Goal: Task Accomplishment & Management: Use online tool/utility

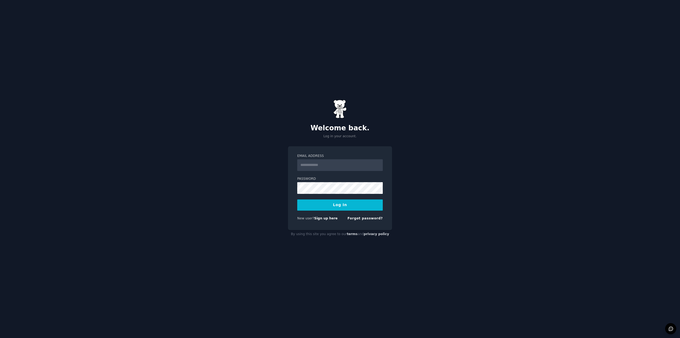
click at [345, 169] on input "Email Address" at bounding box center [340, 165] width 86 height 12
click at [344, 163] on input "**********" at bounding box center [340, 165] width 86 height 12
click at [412, 183] on div "**********" at bounding box center [340, 169] width 680 height 338
click at [347, 172] on form "**********" at bounding box center [340, 188] width 86 height 69
type input "**********"
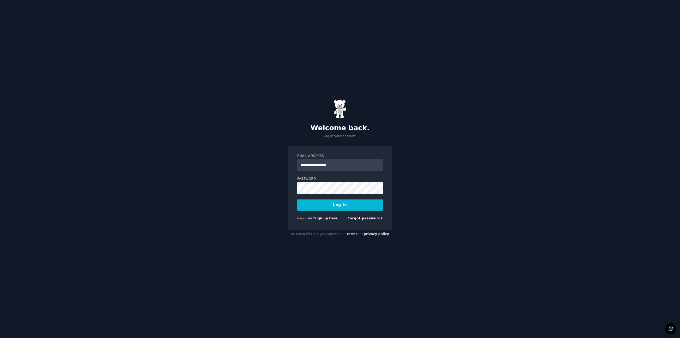
click at [334, 205] on button "Log In" at bounding box center [340, 204] width 86 height 11
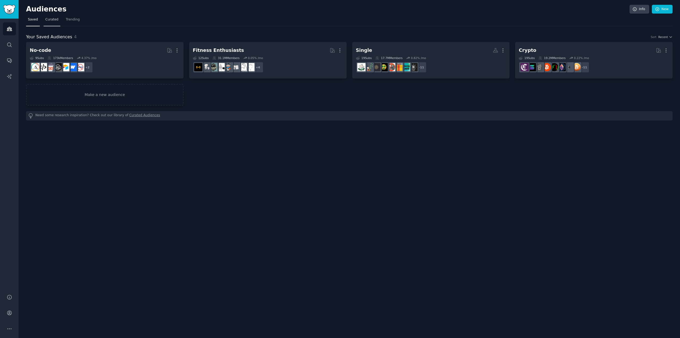
click at [50, 22] on link "Curated" at bounding box center [52, 20] width 17 height 11
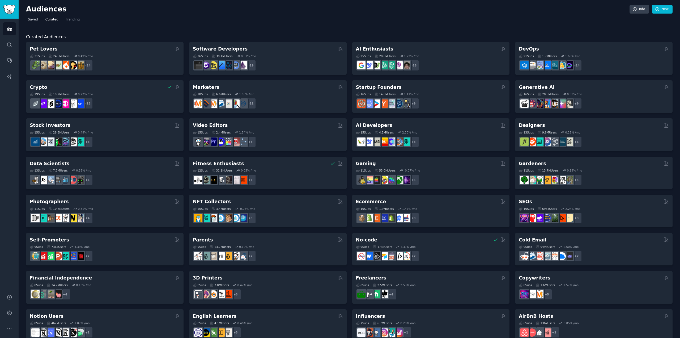
drag, startPoint x: 36, startPoint y: 21, endPoint x: 33, endPoint y: 23, distance: 2.9
click at [36, 21] on span "Saved" at bounding box center [33, 19] width 10 height 5
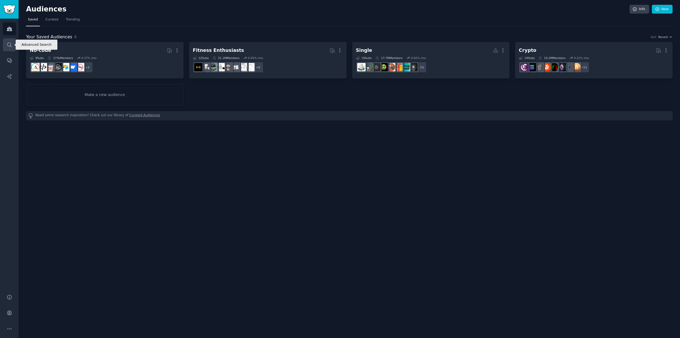
click at [6, 48] on link "Search" at bounding box center [9, 44] width 13 height 13
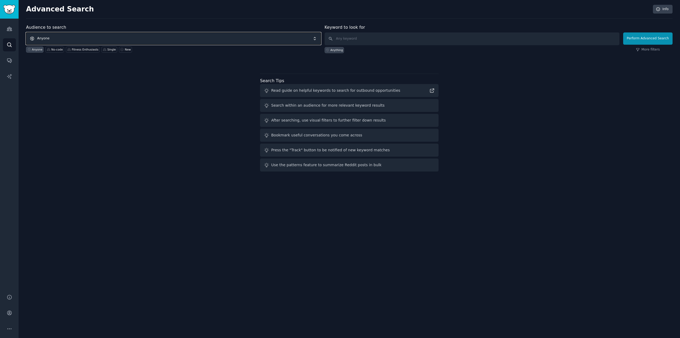
click at [75, 36] on span "Anyone" at bounding box center [173, 38] width 295 height 12
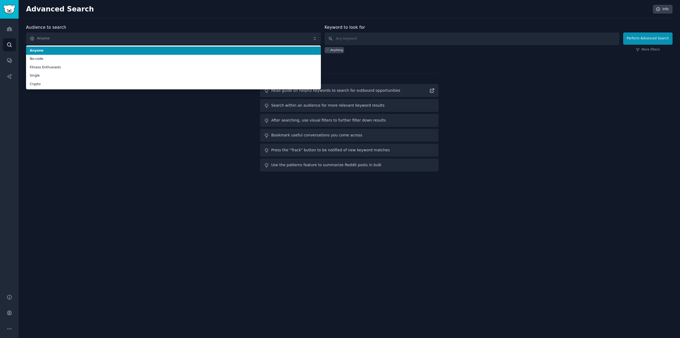
click at [83, 27] on div "Audience to search Anyone Anyone No-code Fitness Enthusiasts Single Crypto Anyo…" at bounding box center [173, 38] width 295 height 29
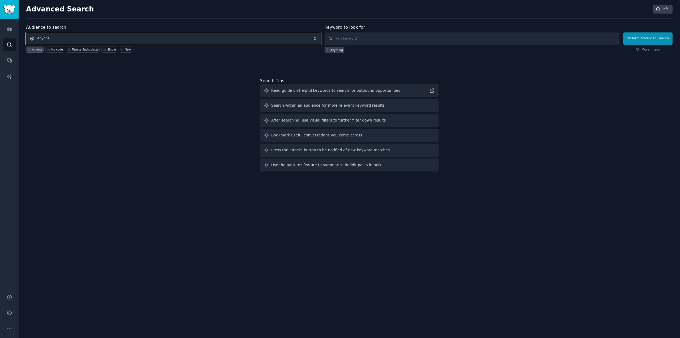
click at [123, 33] on span "Anyone" at bounding box center [173, 38] width 295 height 12
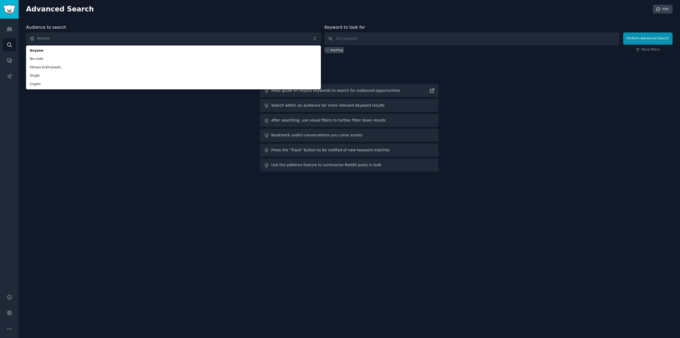
click at [53, 103] on div "Audience to search Anyone Anyone No-code Fitness Enthusiasts Single Crypto Anyo…" at bounding box center [349, 98] width 647 height 149
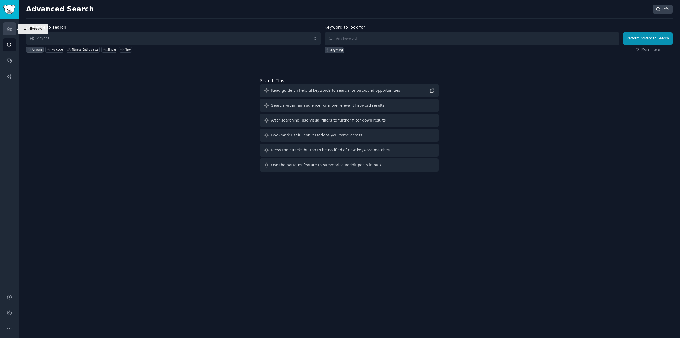
click at [12, 29] on icon "Sidebar" at bounding box center [10, 29] width 6 height 6
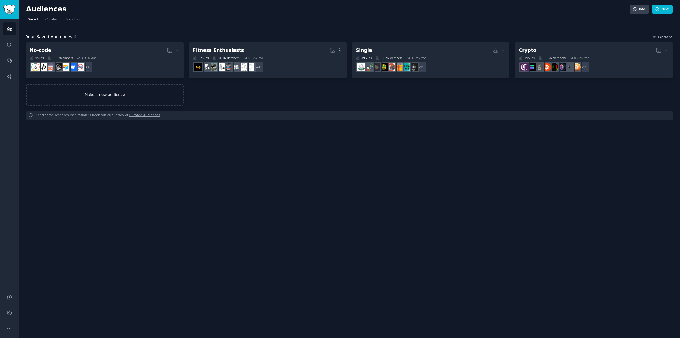
click at [102, 98] on link "Make a new audience" at bounding box center [105, 95] width 158 height 22
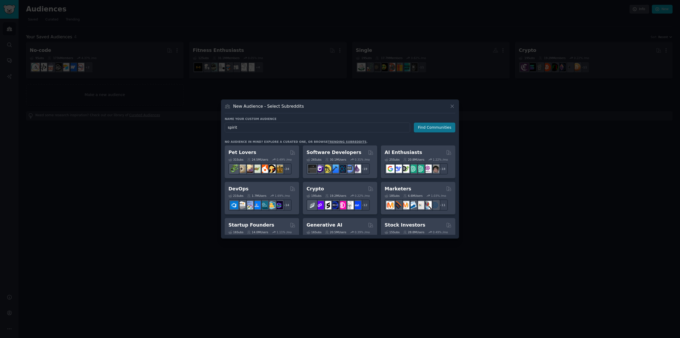
type input "spirit"
click at [427, 126] on button "Find Communities" at bounding box center [434, 128] width 41 height 10
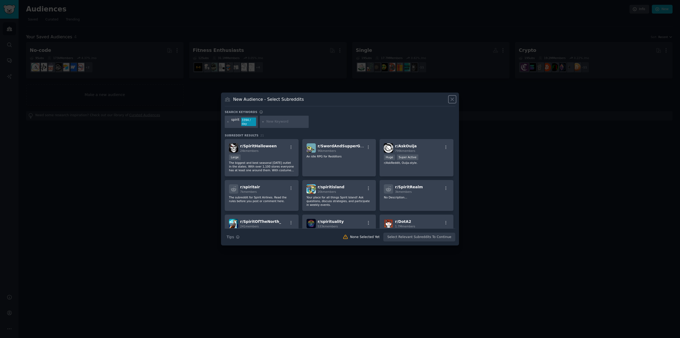
click at [453, 99] on icon at bounding box center [453, 99] width 6 height 6
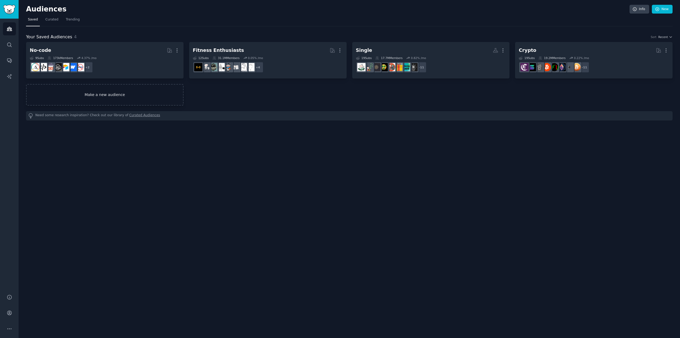
click at [90, 90] on link "Make a new audience" at bounding box center [105, 95] width 158 height 22
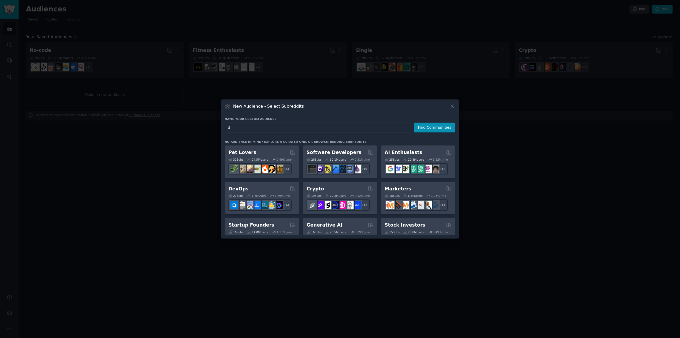
click at [255, 127] on input "d" at bounding box center [318, 128] width 186 height 10
type input "dream"
click at [436, 129] on button "Find Communities" at bounding box center [434, 128] width 41 height 10
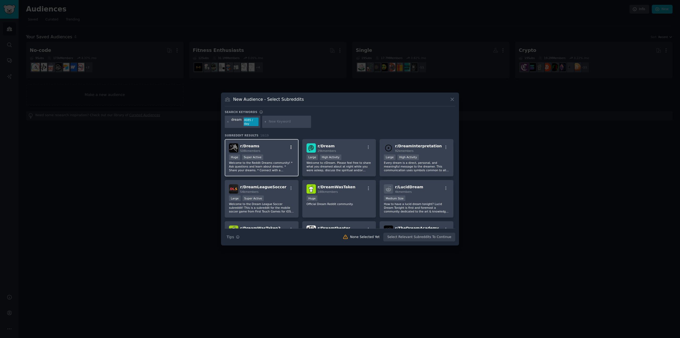
click at [291, 145] on icon "button" at bounding box center [291, 147] width 5 height 5
click at [281, 158] on div "Relevant Subreddit Add to your audience" at bounding box center [265, 160] width 60 height 12
click at [448, 145] on button "button" at bounding box center [446, 147] width 7 height 5
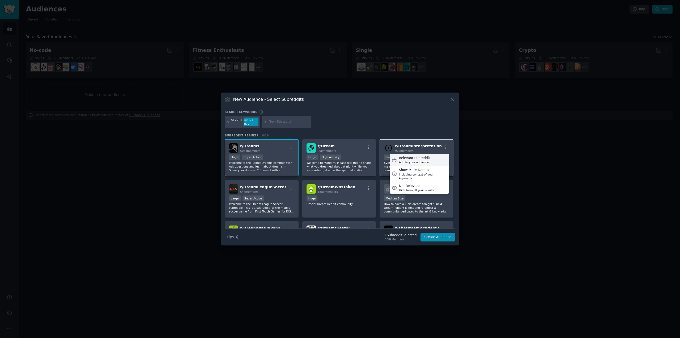
click at [422, 161] on div "Add to your audience" at bounding box center [414, 162] width 31 height 4
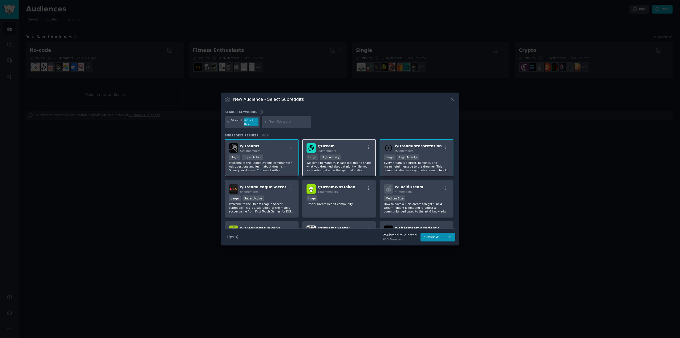
click at [354, 149] on div "r/ Dream 29k members" at bounding box center [339, 147] width 65 height 9
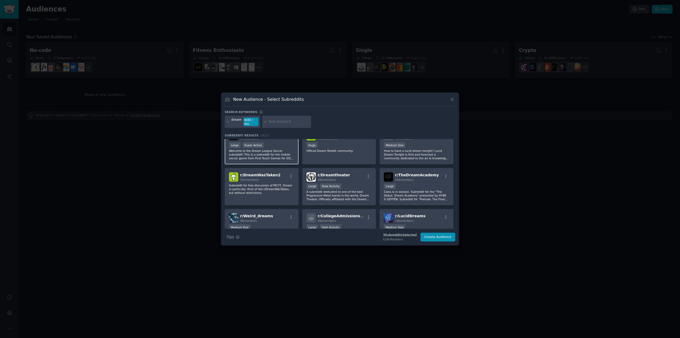
scroll to position [27, 0]
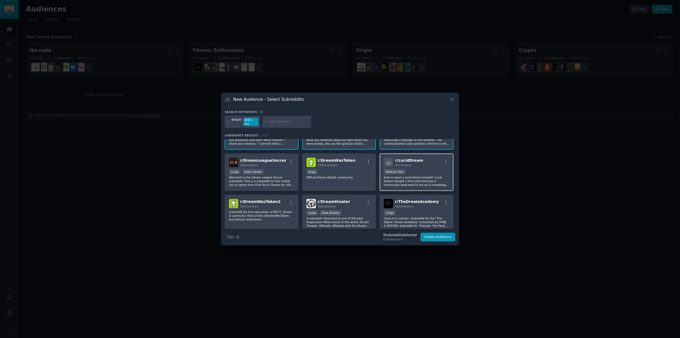
click at [433, 169] on div "Medium Size" at bounding box center [416, 172] width 65 height 7
click at [427, 166] on div "r/ LucidDream 4k members Medium Size How to have a lucid dream tonight? Lucid D…" at bounding box center [417, 171] width 74 height 37
click at [411, 202] on span "r/ TheDreamAcademy" at bounding box center [417, 201] width 44 height 4
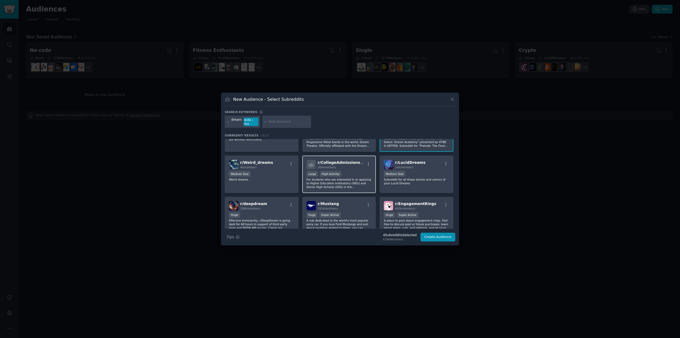
scroll to position [106, 0]
click at [428, 171] on div "Medium Size" at bounding box center [416, 174] width 65 height 7
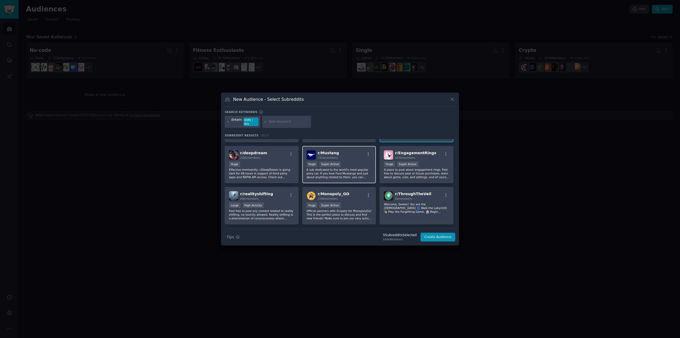
scroll to position [159, 0]
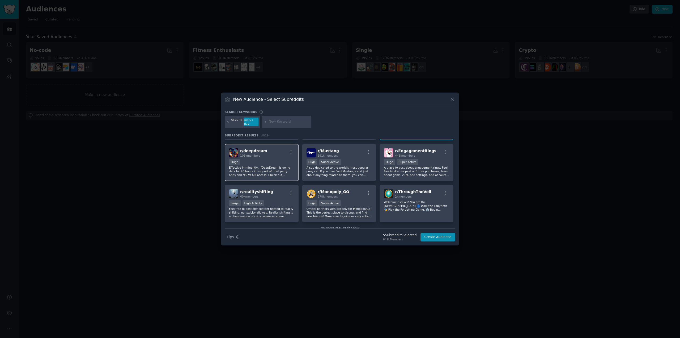
click at [276, 161] on div "Huge" at bounding box center [261, 162] width 65 height 7
click at [445, 236] on button "Create Audience" at bounding box center [438, 237] width 35 height 9
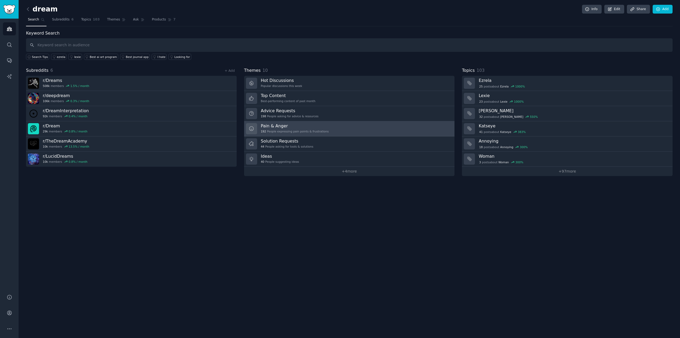
click at [329, 127] on link "Pain & Anger 192 People expressing pain points & frustrations" at bounding box center [349, 128] width 211 height 15
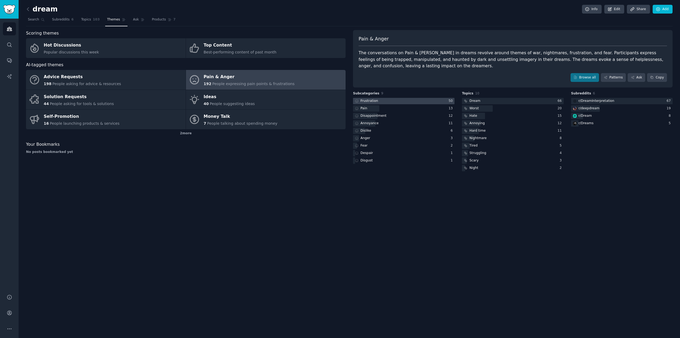
click at [374, 100] on div "Frustration" at bounding box center [370, 101] width 18 height 5
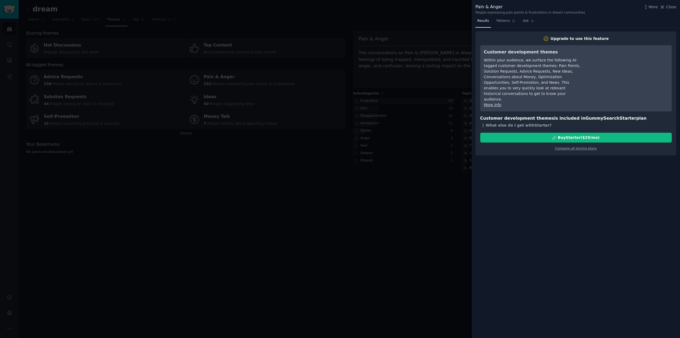
click at [483, 123] on icon at bounding box center [483, 124] width 2 height 3
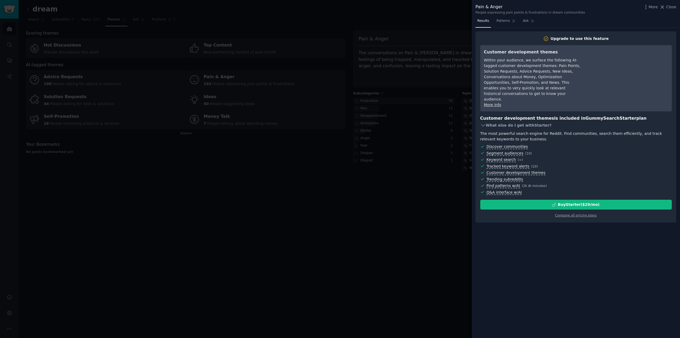
click at [484, 123] on icon at bounding box center [484, 126] width 6 height 6
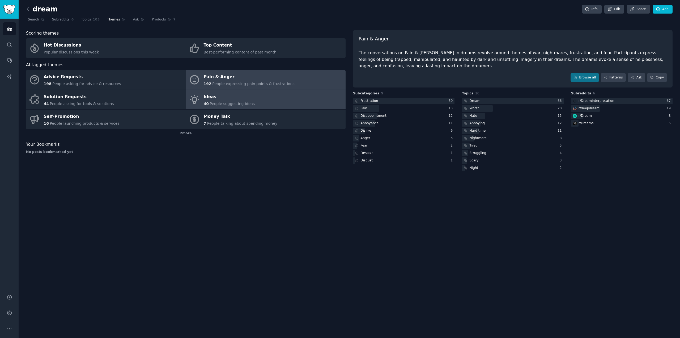
click at [225, 99] on div "Ideas" at bounding box center [229, 97] width 51 height 9
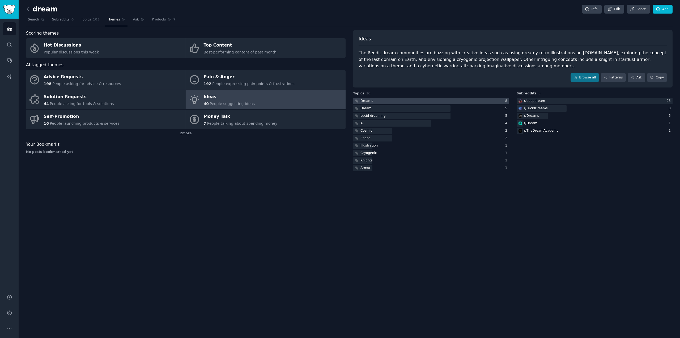
click at [385, 100] on div at bounding box center [431, 101] width 156 height 7
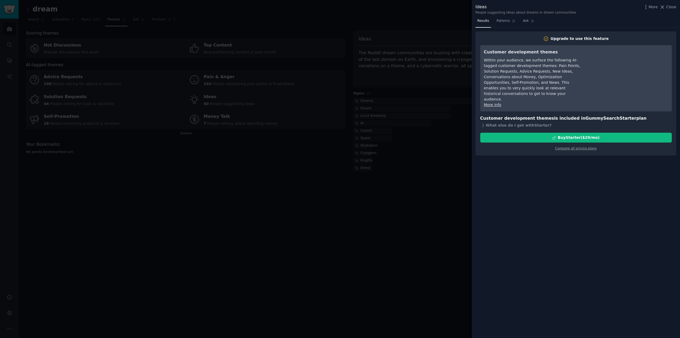
click at [431, 162] on div at bounding box center [340, 169] width 680 height 338
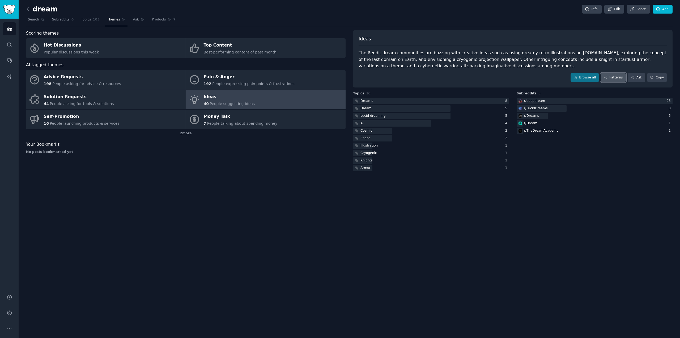
click at [618, 76] on link "Patterns" at bounding box center [613, 77] width 25 height 9
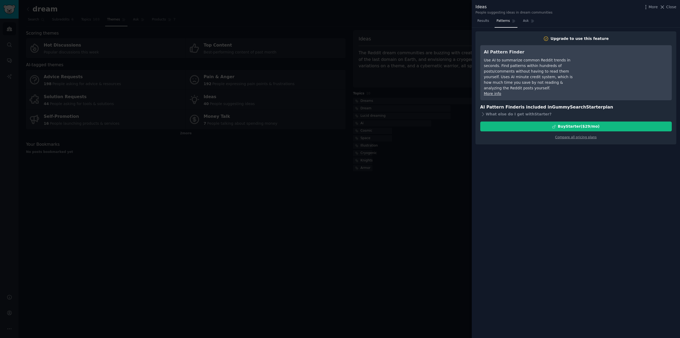
click at [363, 206] on div at bounding box center [340, 169] width 680 height 338
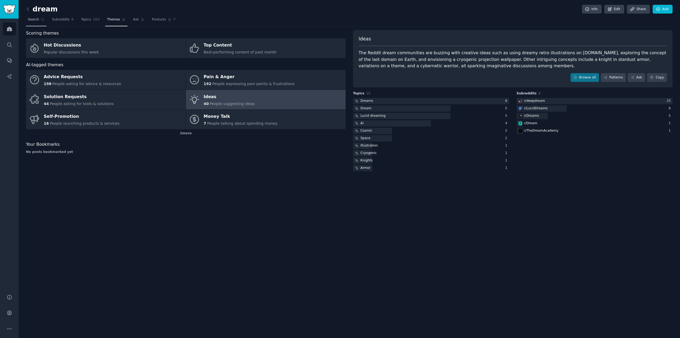
click at [37, 22] on link "Search" at bounding box center [36, 20] width 20 height 11
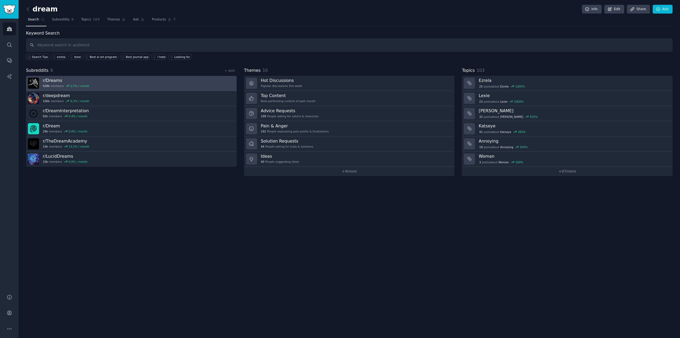
click at [55, 81] on h3 "r/ Dreams" at bounding box center [66, 81] width 47 height 6
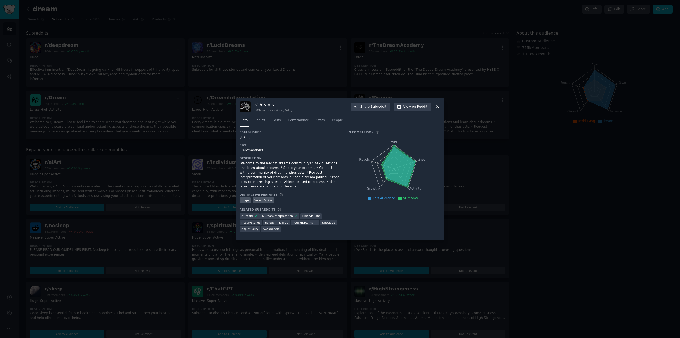
click at [260, 105] on h3 "r/ Dreams" at bounding box center [274, 105] width 38 height 6
click at [282, 103] on h3 "r/ Dreams" at bounding box center [274, 105] width 38 height 6
drag, startPoint x: 286, startPoint y: 105, endPoint x: 253, endPoint y: 105, distance: 32.4
click at [253, 105] on div "r/ Dreams 508k members since 09/10/2008 Share Subreddit View on Reddit" at bounding box center [340, 106] width 201 height 11
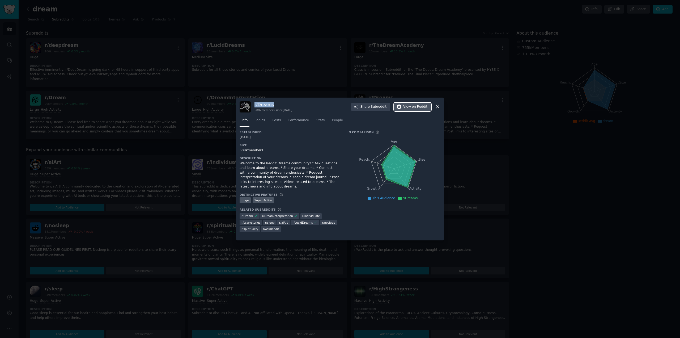
click at [423, 108] on span "on Reddit" at bounding box center [419, 106] width 15 height 5
click at [437, 106] on icon at bounding box center [438, 107] width 6 height 6
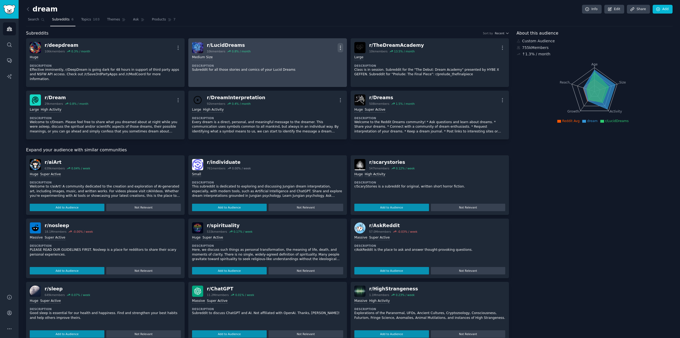
click at [340, 46] on icon "button" at bounding box center [340, 48] width 1 height 4
click at [317, 50] on p "View" at bounding box center [318, 50] width 9 height 6
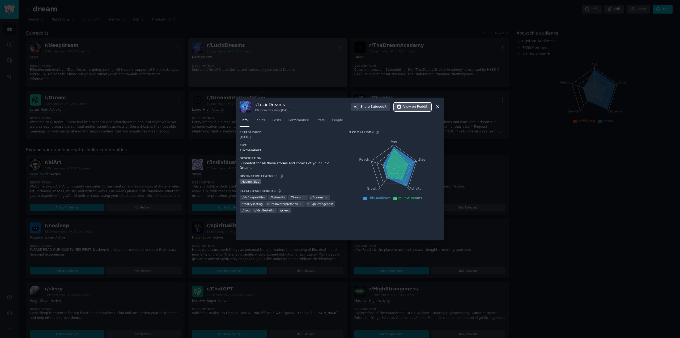
click at [419, 107] on span "on Reddit" at bounding box center [419, 106] width 15 height 5
click at [437, 107] on icon at bounding box center [438, 107] width 6 height 6
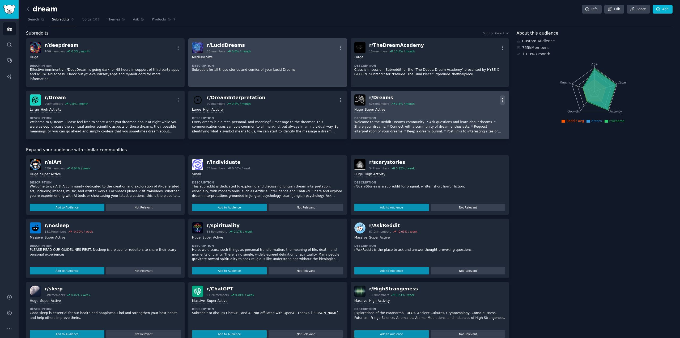
click at [503, 97] on icon "button" at bounding box center [503, 100] width 6 height 6
click at [486, 96] on link "View" at bounding box center [482, 101] width 32 height 11
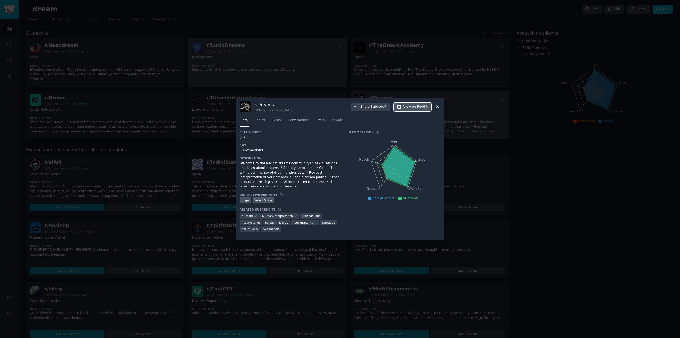
click at [412, 105] on span "View on Reddit" at bounding box center [415, 106] width 24 height 5
click at [442, 117] on div "r/ Dreams 508k members since 09/10/2008 Share Subreddit View on Reddit Info Top…" at bounding box center [340, 169] width 208 height 143
click at [463, 121] on div at bounding box center [340, 169] width 680 height 338
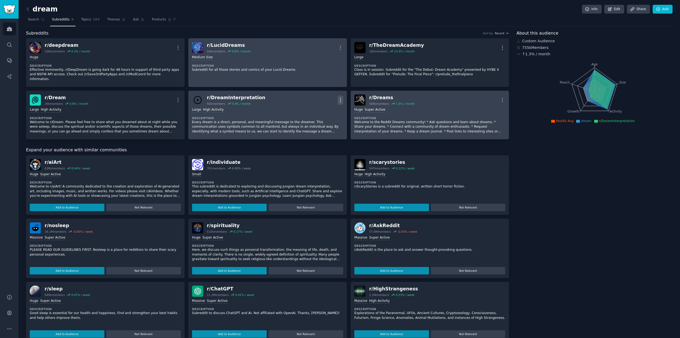
click at [339, 97] on icon "button" at bounding box center [341, 100] width 6 height 6
click at [270, 94] on div "r/ DreamInterpretation 92k members 0.4 % / month More View Share Delete" at bounding box center [267, 99] width 151 height 11
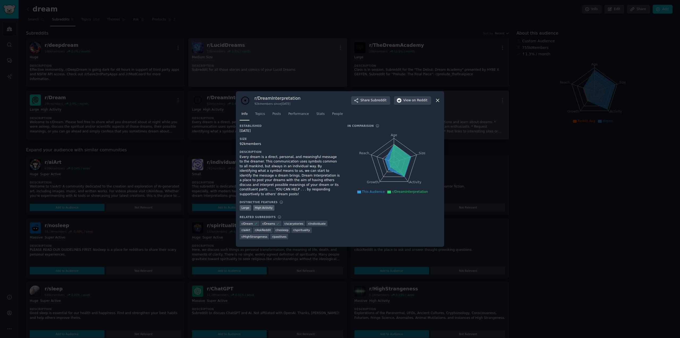
click at [407, 106] on div "r/ DreamInterpretation 92k members since 08/06/2010 Share Subreddit View on Red…" at bounding box center [340, 100] width 201 height 11
click at [409, 105] on button "View on Reddit" at bounding box center [412, 100] width 37 height 9
click at [475, 95] on div at bounding box center [340, 169] width 680 height 338
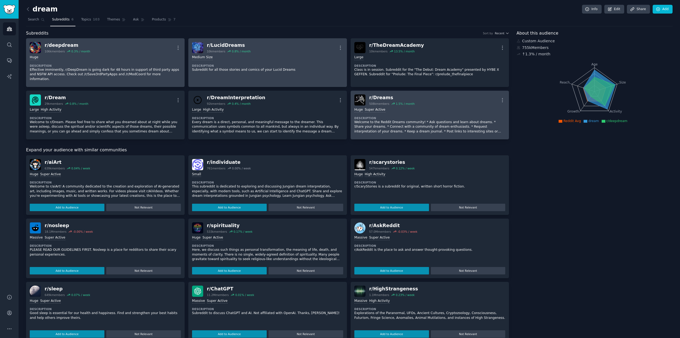
click at [118, 49] on div "r/ deepdream 106k members 0.3 % / month More" at bounding box center [105, 47] width 151 height 11
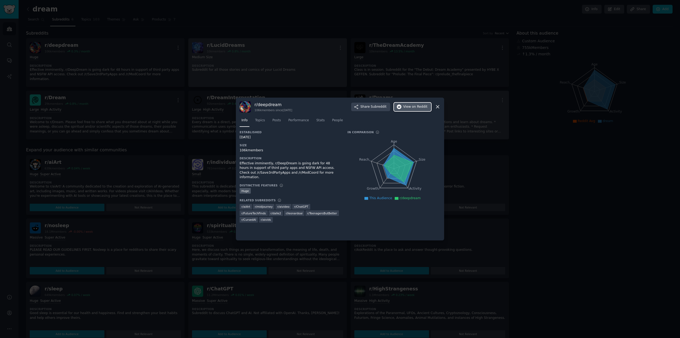
click at [423, 107] on span "on Reddit" at bounding box center [419, 106] width 15 height 5
click at [437, 107] on icon at bounding box center [438, 107] width 6 height 6
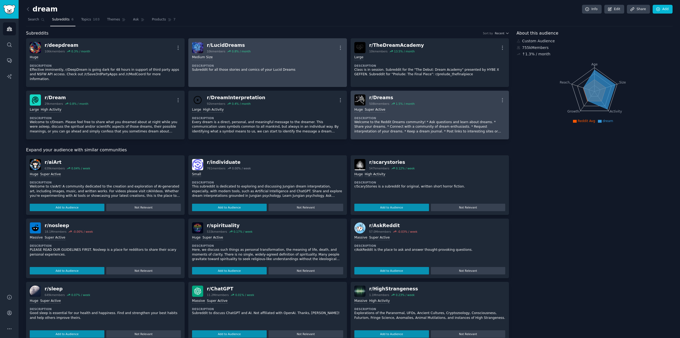
click at [221, 222] on div "r/ spirituality" at bounding box center [230, 225] width 46 height 7
copy div "r/ spirituality"
click at [89, 22] on link "Topics 103" at bounding box center [90, 20] width 22 height 11
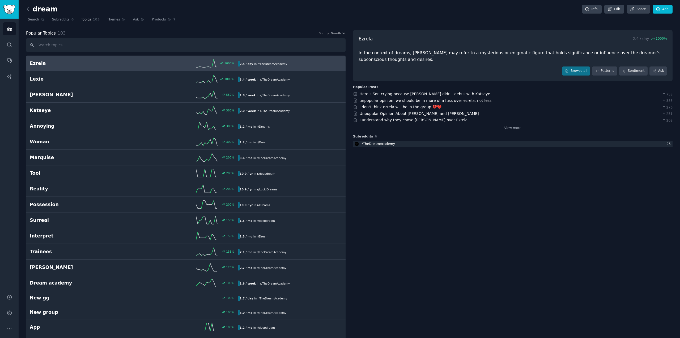
click at [110, 19] on span "Themes" at bounding box center [113, 19] width 13 height 5
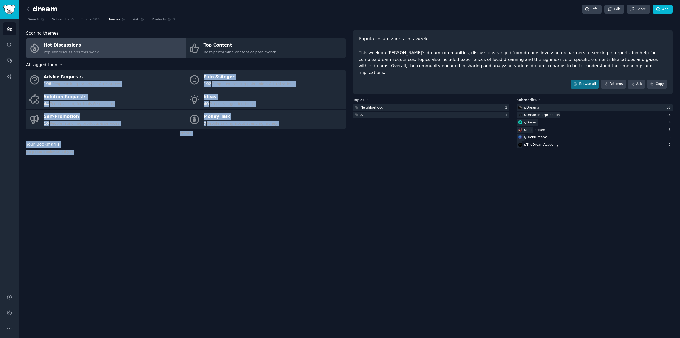
drag, startPoint x: 329, startPoint y: 124, endPoint x: 135, endPoint y: 171, distance: 200.0
click at [117, 83] on div "Scoring themes Hot Discussions Popular discussions this week Top Content Best-p…" at bounding box center [349, 94] width 647 height 128
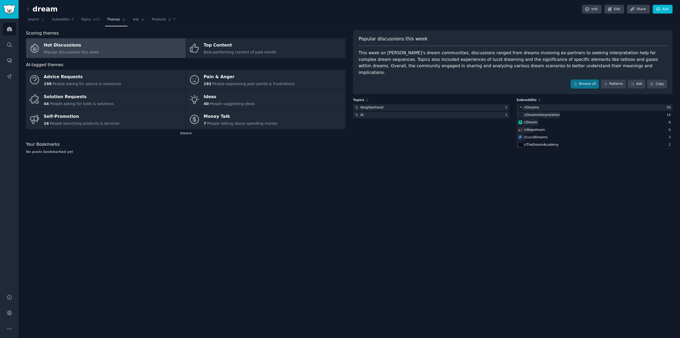
click at [24, 36] on div "dream Info Edit Share Add Search Subreddits 6 Topics 103 Themes Ask Products 7 …" at bounding box center [350, 169] width 662 height 338
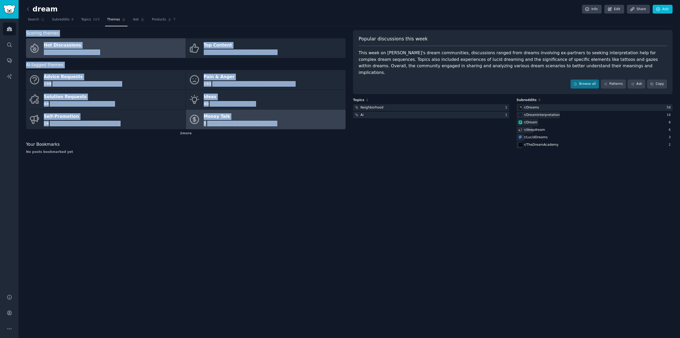
drag, startPoint x: 24, startPoint y: 34, endPoint x: 279, endPoint y: 123, distance: 269.9
click at [279, 123] on div "dream Info Edit Share Add Search Subreddits 6 Topics 103 Themes Ask Products 7 …" at bounding box center [350, 169] width 662 height 338
copy div "Scoring themes Hot Discussions Popular discussions this week Top Content Best-p…"
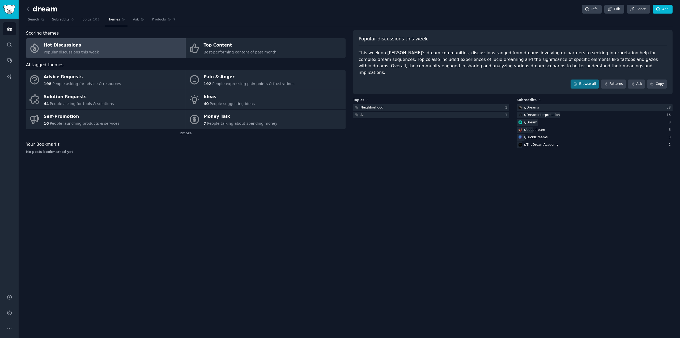
click at [263, 143] on div "Your Bookmarks" at bounding box center [186, 144] width 320 height 7
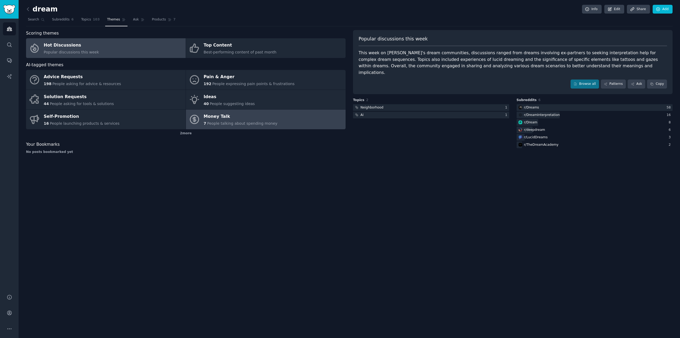
click at [216, 117] on div "Money Talk" at bounding box center [241, 116] width 74 height 9
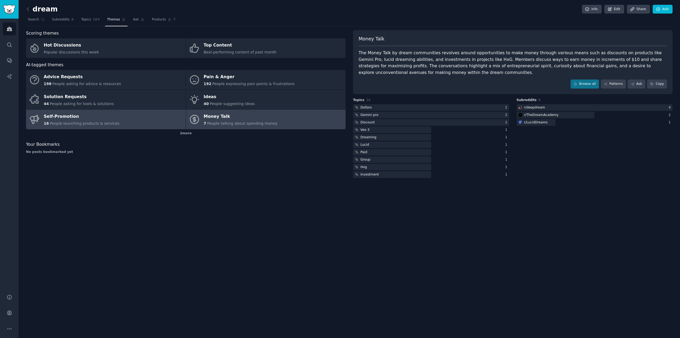
click at [131, 118] on link "Self-Promotion 16 People launching products & services" at bounding box center [106, 120] width 160 height 20
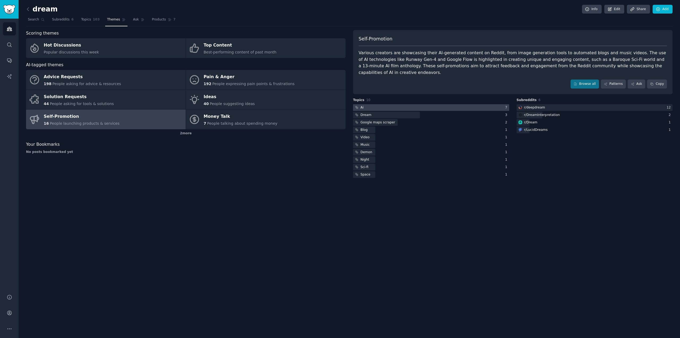
click at [365, 104] on div at bounding box center [431, 107] width 156 height 7
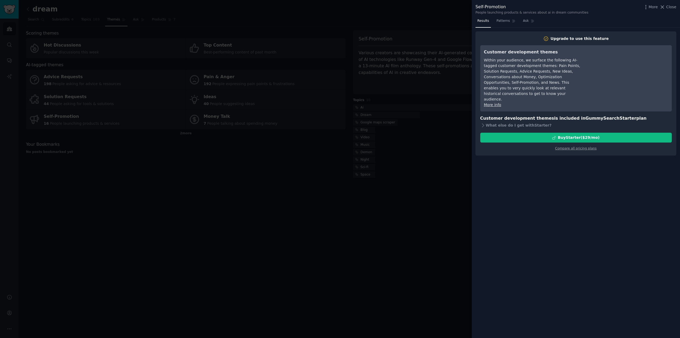
drag, startPoint x: 548, startPoint y: 64, endPoint x: 544, endPoint y: 69, distance: 6.4
click at [548, 64] on div "Within your audience, we surface the following AI-tagged customer development t…" at bounding box center [532, 79] width 97 height 45
click at [498, 20] on span "Patterns" at bounding box center [503, 21] width 13 height 5
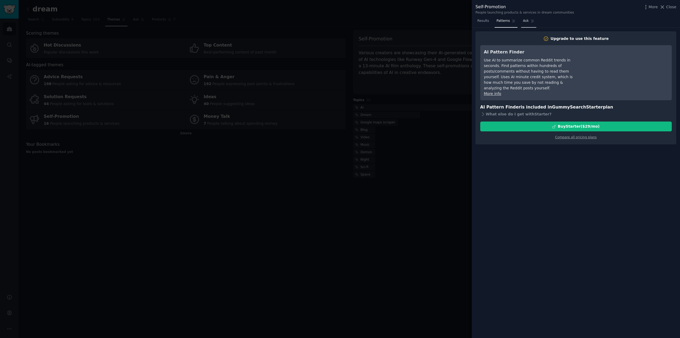
click at [523, 21] on span "Ask" at bounding box center [526, 21] width 6 height 5
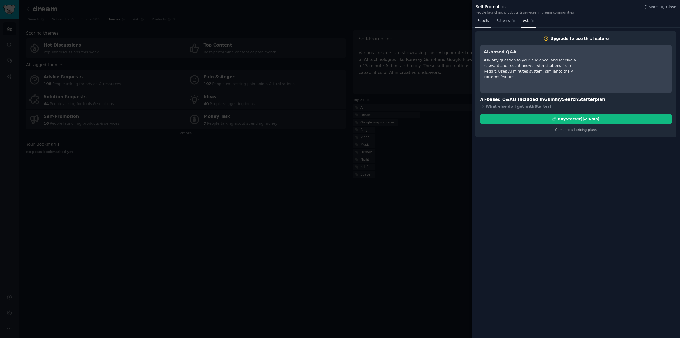
click at [487, 22] on span "Results" at bounding box center [484, 21] width 12 height 5
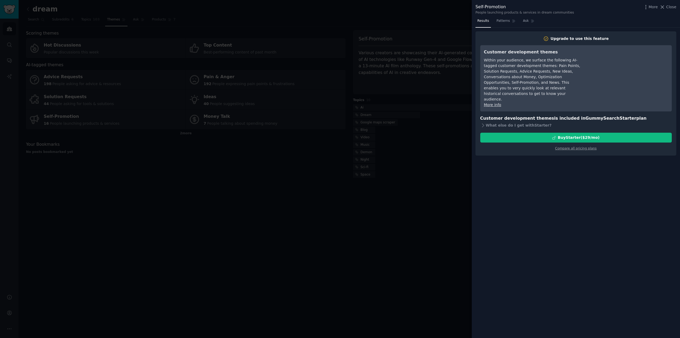
click at [411, 179] on div at bounding box center [340, 169] width 680 height 338
